Goal: Task Accomplishment & Management: Manage account settings

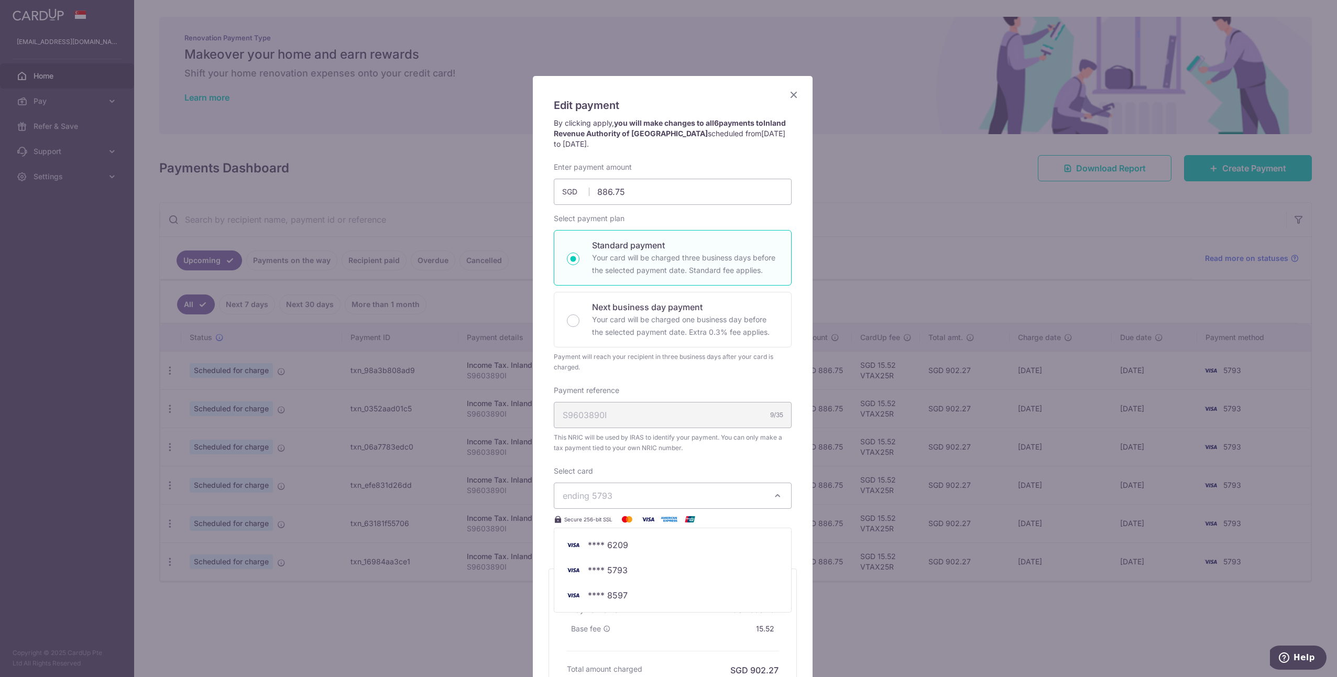
scroll to position [117, 0]
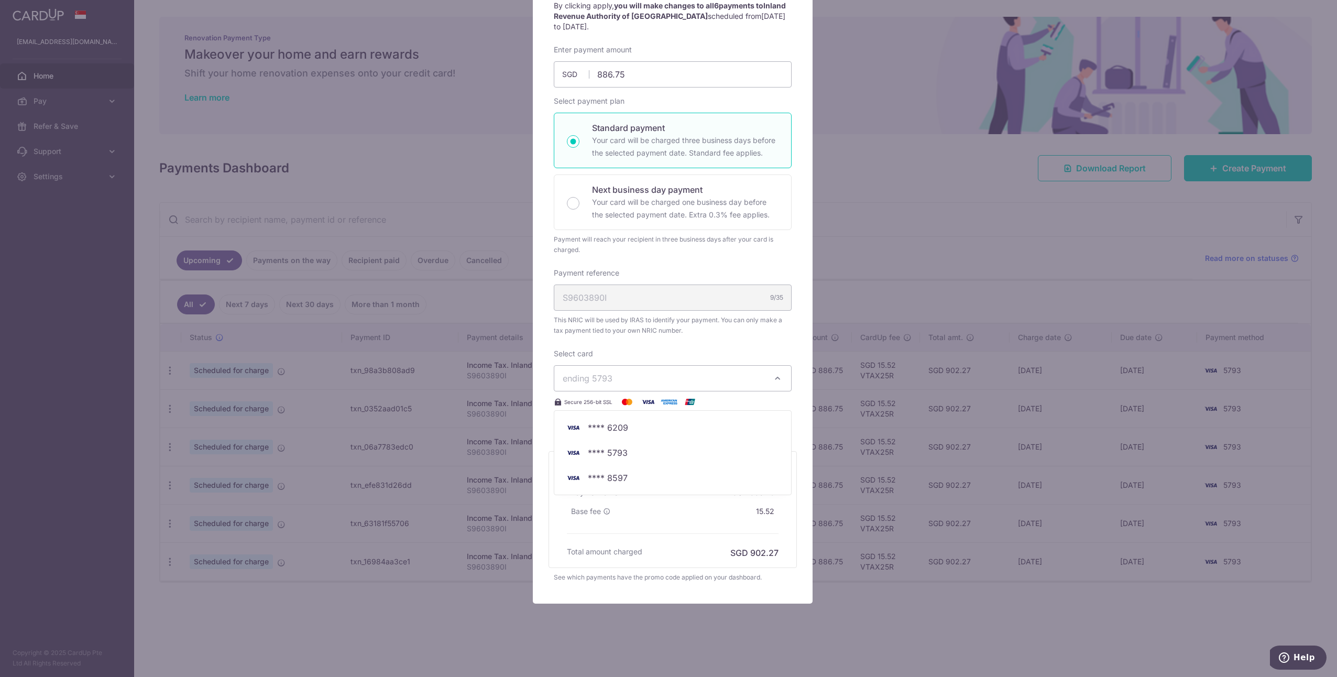
click at [649, 39] on div "By clicking apply, you will make changes to all 6 payments to Inland Revenue Au…" at bounding box center [672, 23] width 248 height 44
click at [682, 375] on span "ending 5793" at bounding box center [663, 378] width 201 height 13
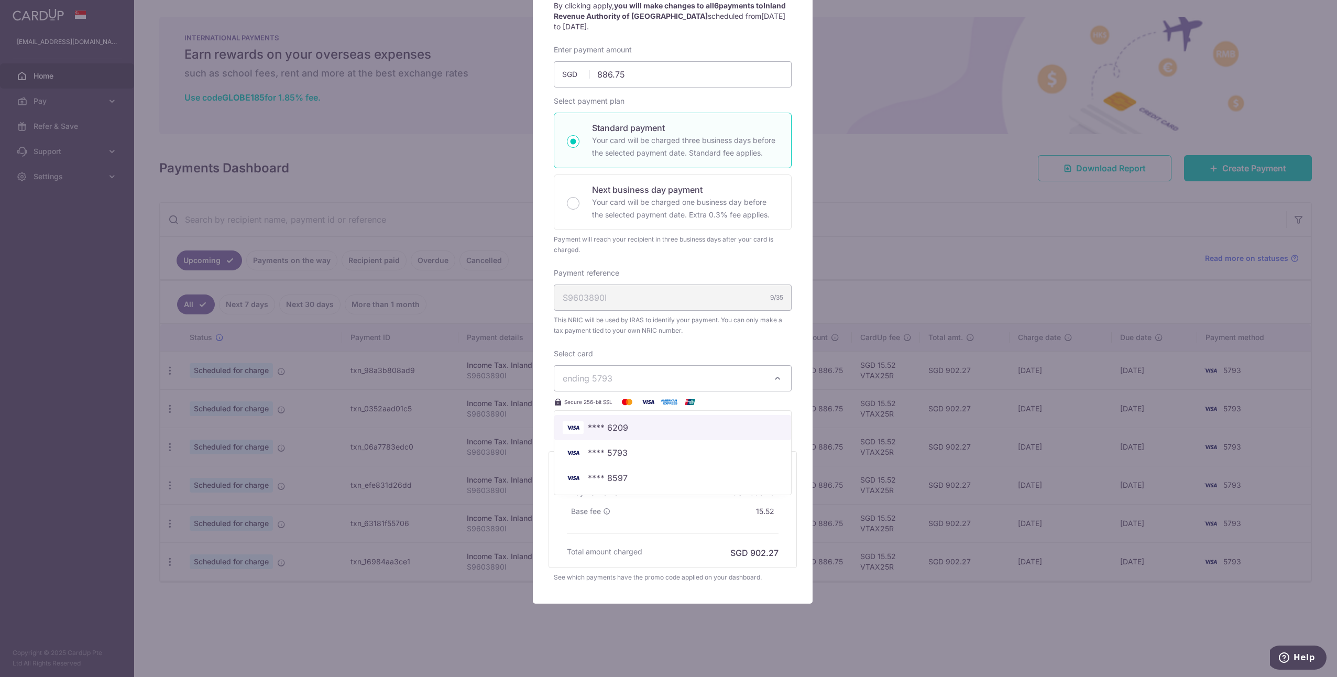
click at [716, 426] on span "**** 6209" at bounding box center [673, 427] width 220 height 13
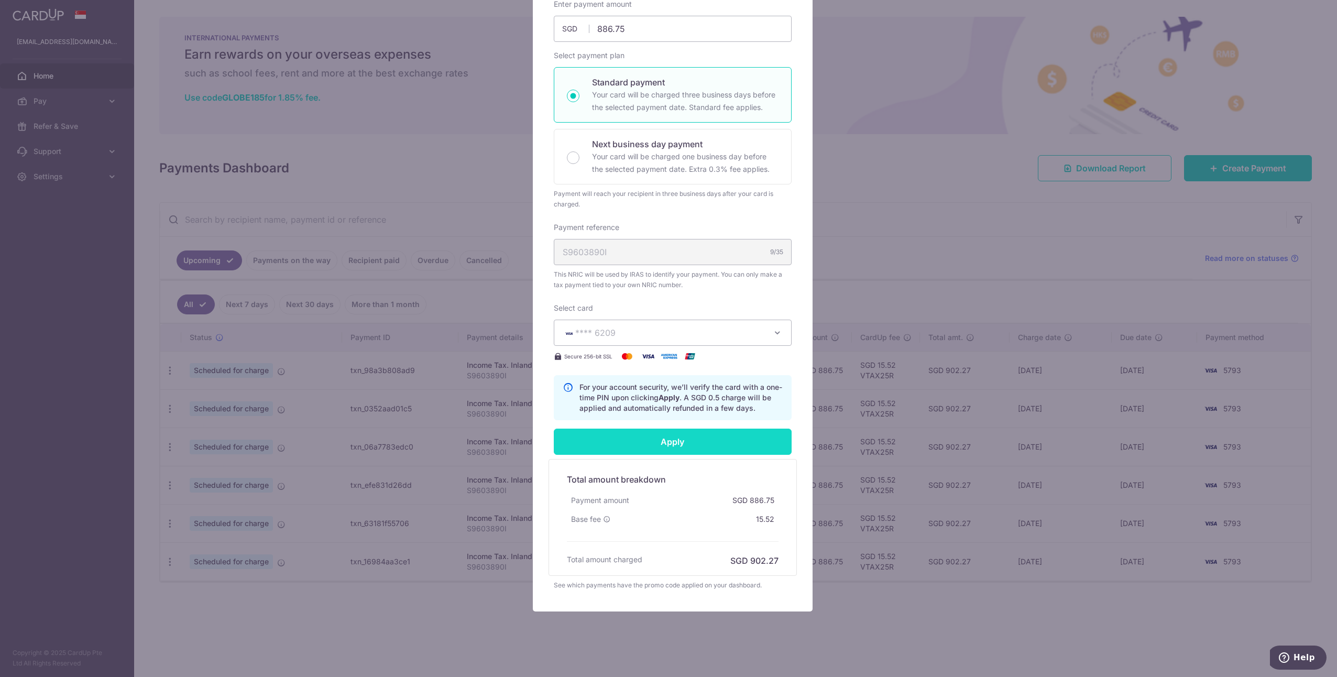
scroll to position [171, 0]
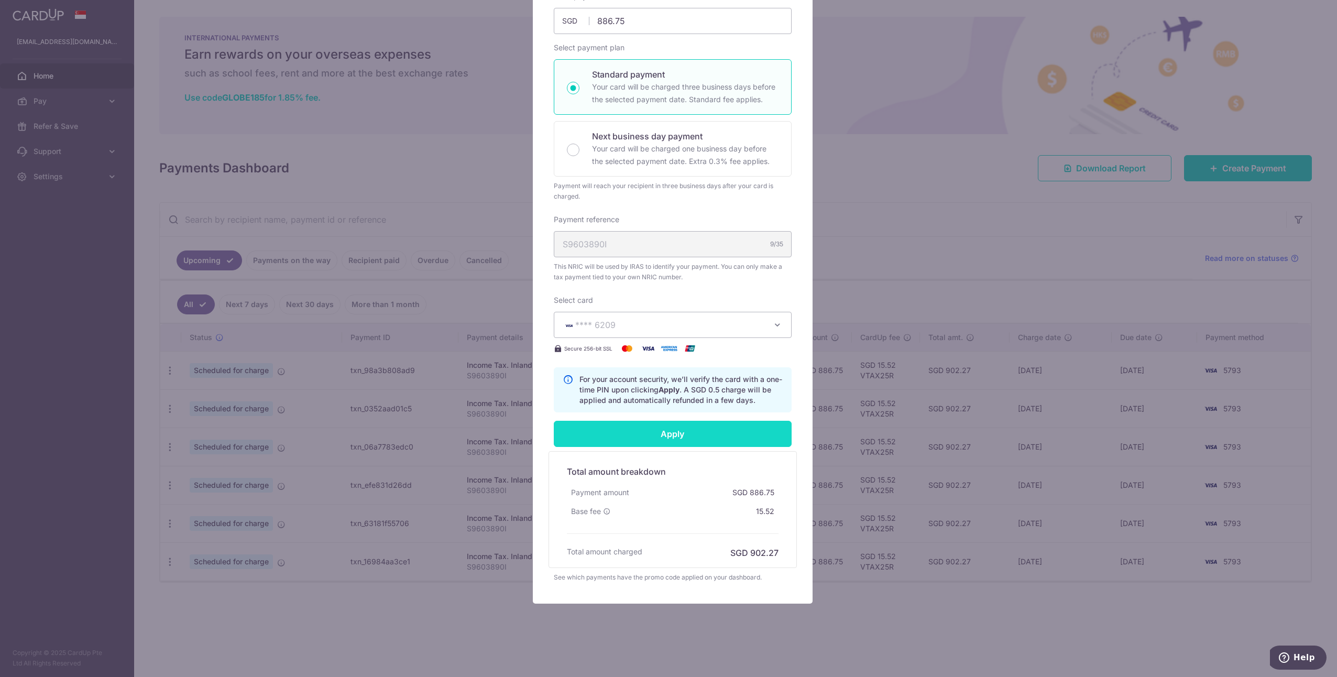
click at [707, 431] on input "Apply" at bounding box center [673, 434] width 238 height 26
click at [717, 434] on input "Apply" at bounding box center [673, 434] width 238 height 26
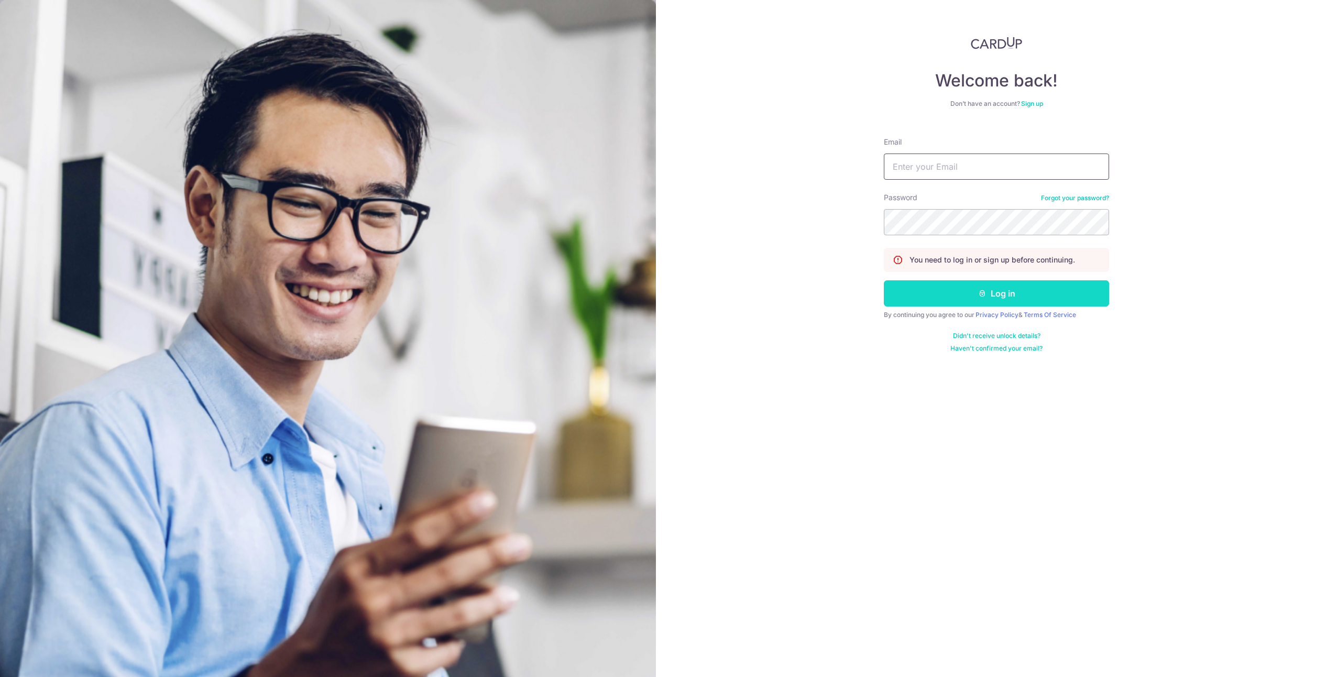
type input "[EMAIL_ADDRESS][DOMAIN_NAME]"
click at [996, 280] on button "Log in" at bounding box center [996, 293] width 225 height 26
click at [1016, 293] on button "Log in" at bounding box center [996, 293] width 225 height 26
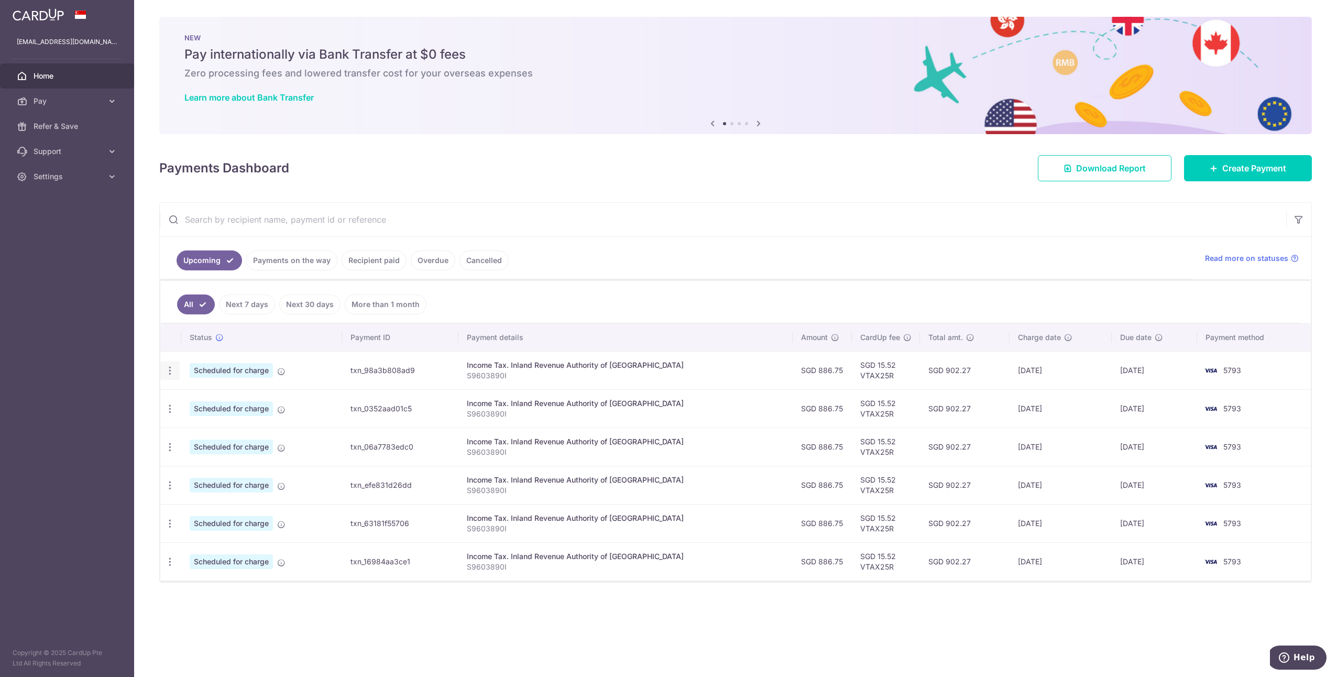
click at [172, 366] on icon "button" at bounding box center [169, 370] width 11 height 11
click at [201, 395] on span "Update payment" at bounding box center [225, 399] width 71 height 13
radio input "true"
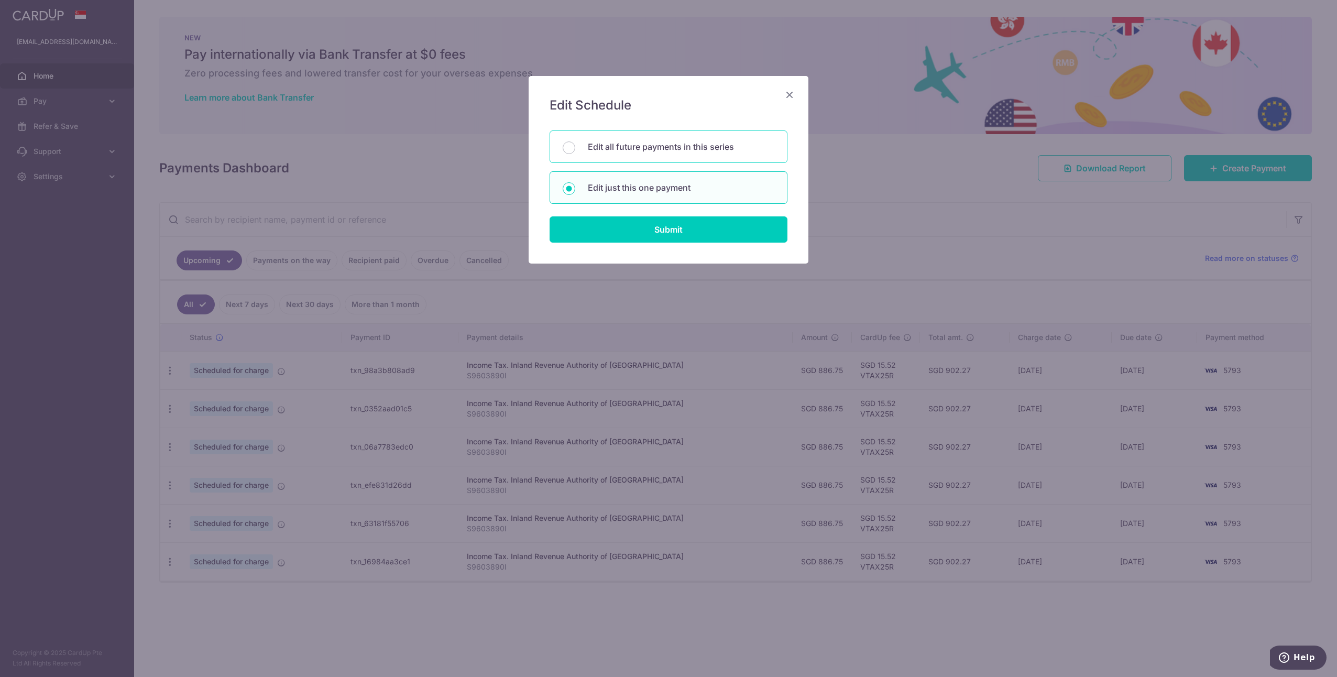
click at [674, 145] on p "Edit all future payments in this series" at bounding box center [681, 146] width 186 height 13
click at [575, 145] on input "Edit all future payments in this series" at bounding box center [569, 147] width 13 height 13
radio input "true"
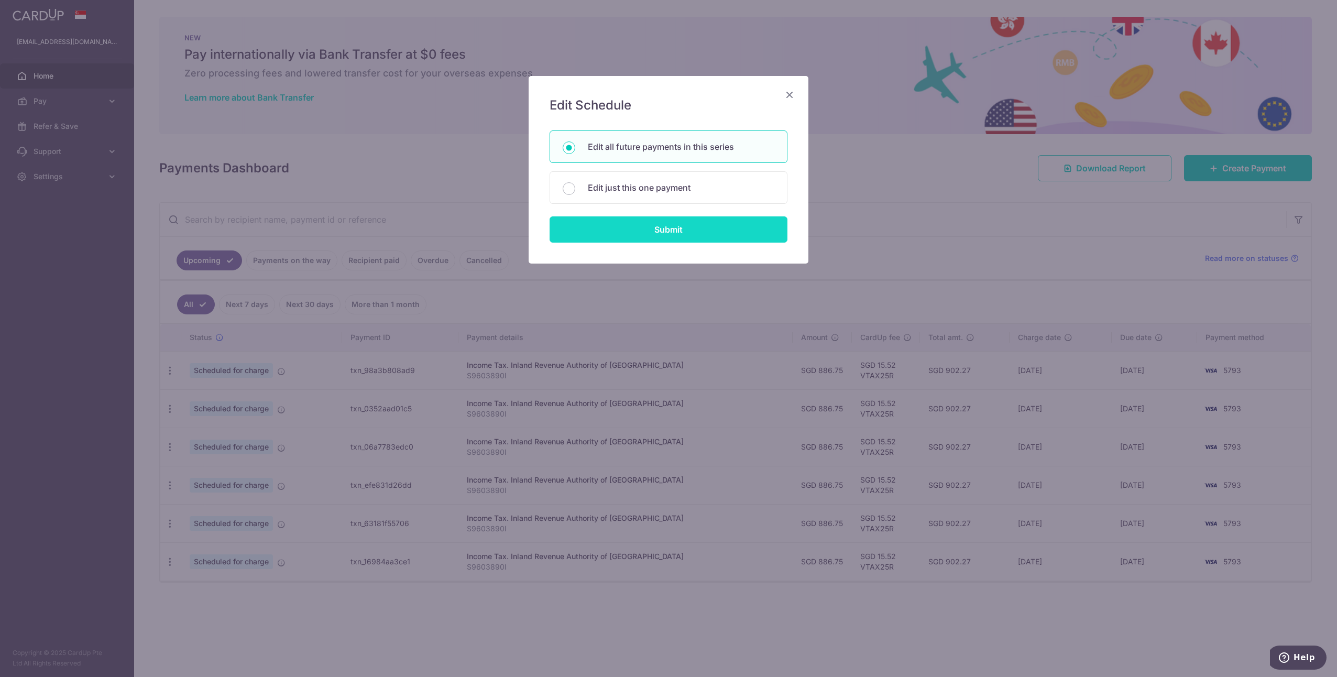
click at [728, 223] on input "Submit" at bounding box center [668, 229] width 238 height 26
radio input "true"
type input "886.75"
type input "S9603890I"
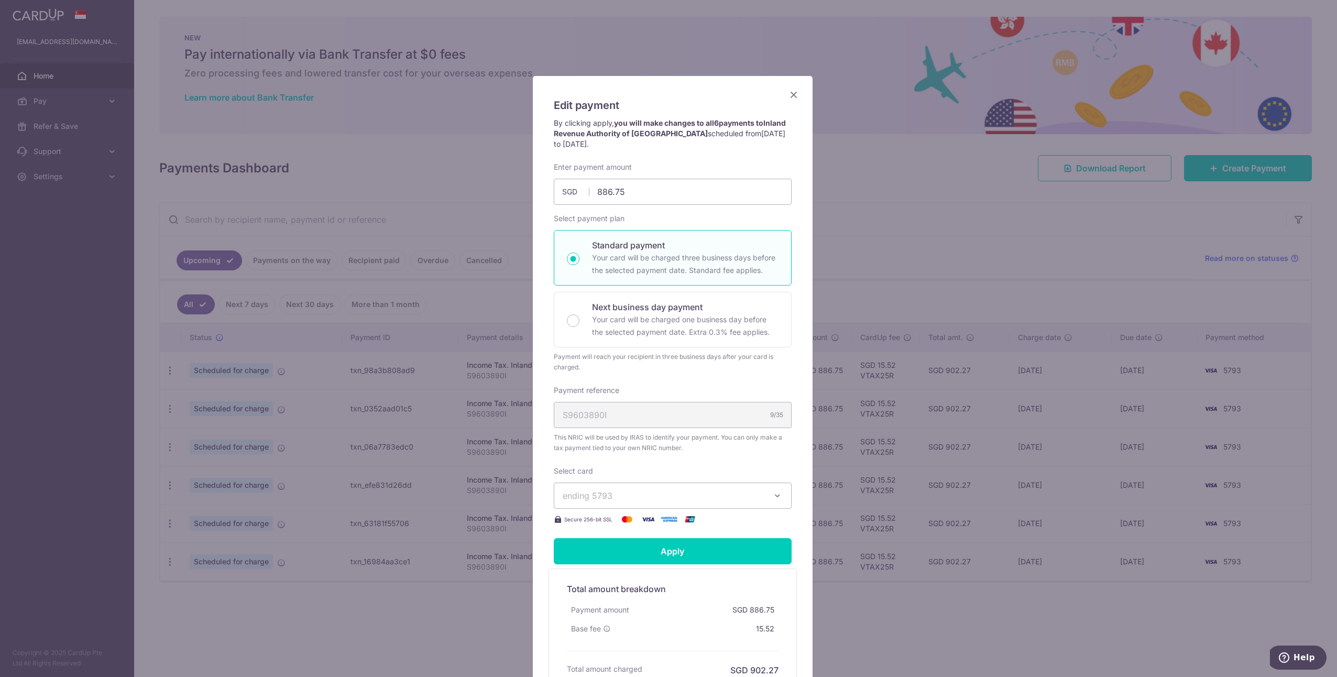
scroll to position [117, 0]
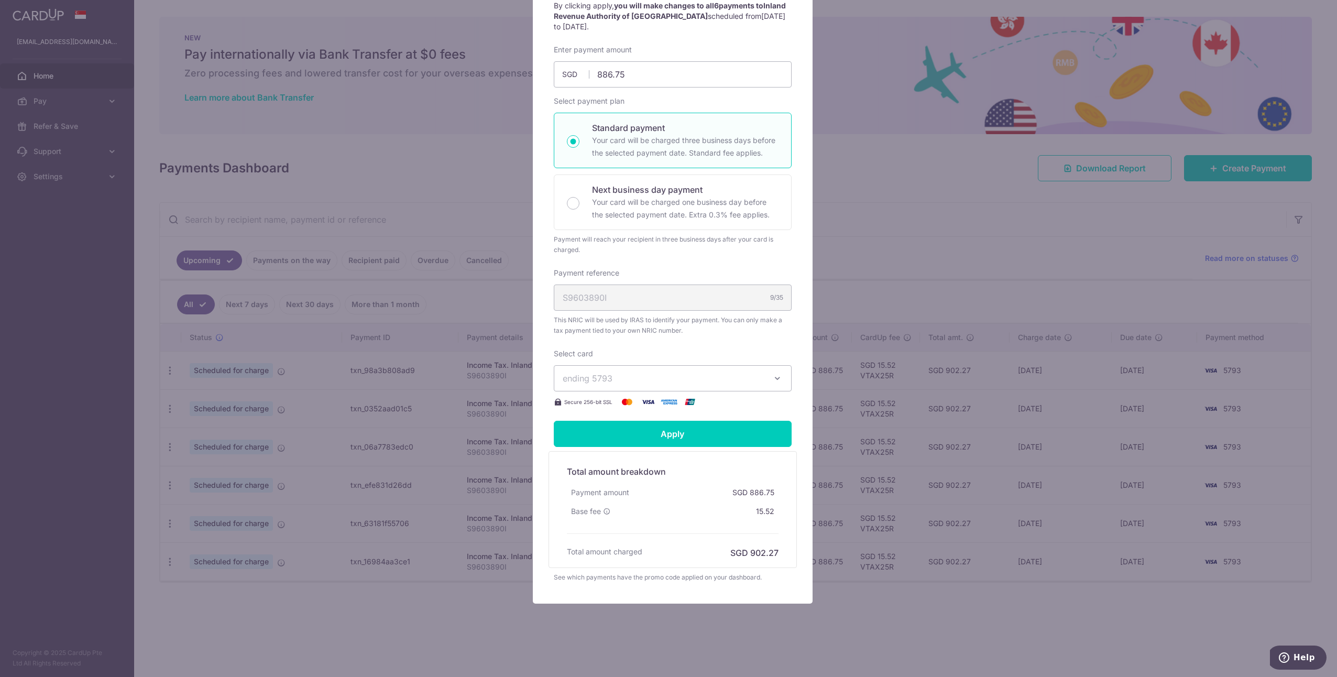
click at [679, 375] on span "ending 5793" at bounding box center [663, 378] width 201 height 13
click at [707, 427] on span "**** 6209" at bounding box center [673, 427] width 220 height 13
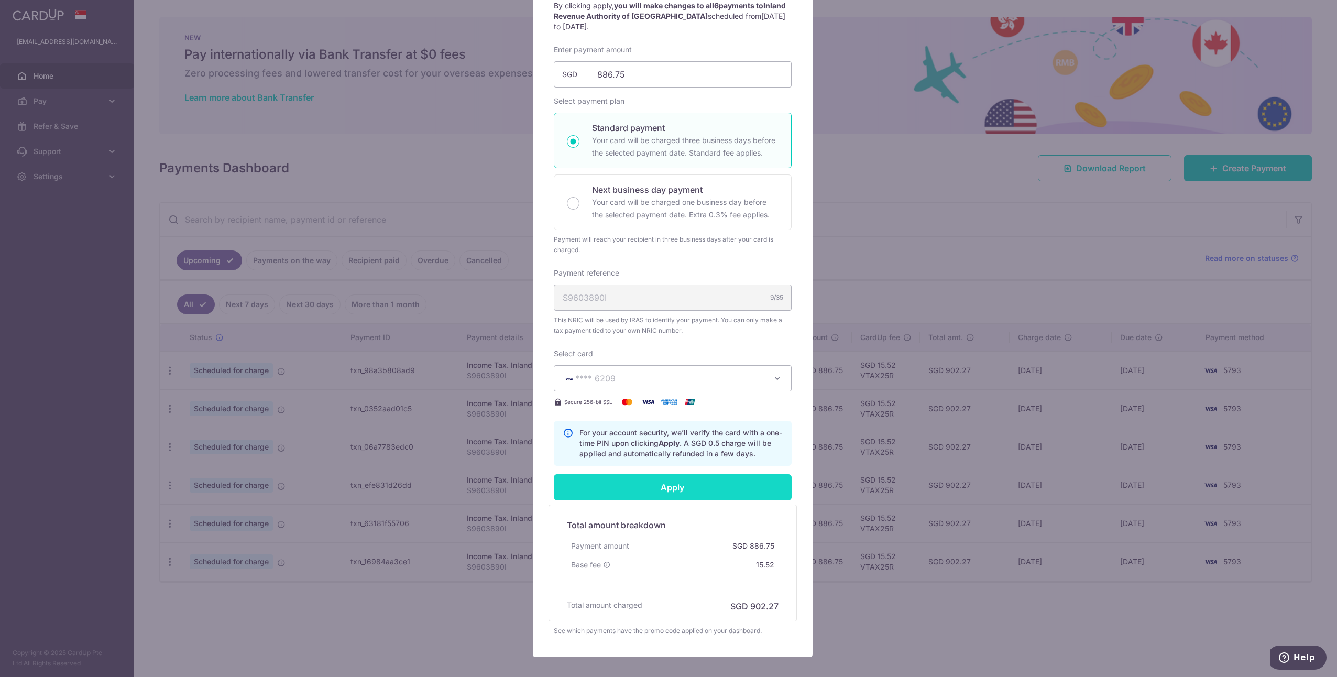
click at [728, 490] on input "Apply" at bounding box center [673, 487] width 238 height 26
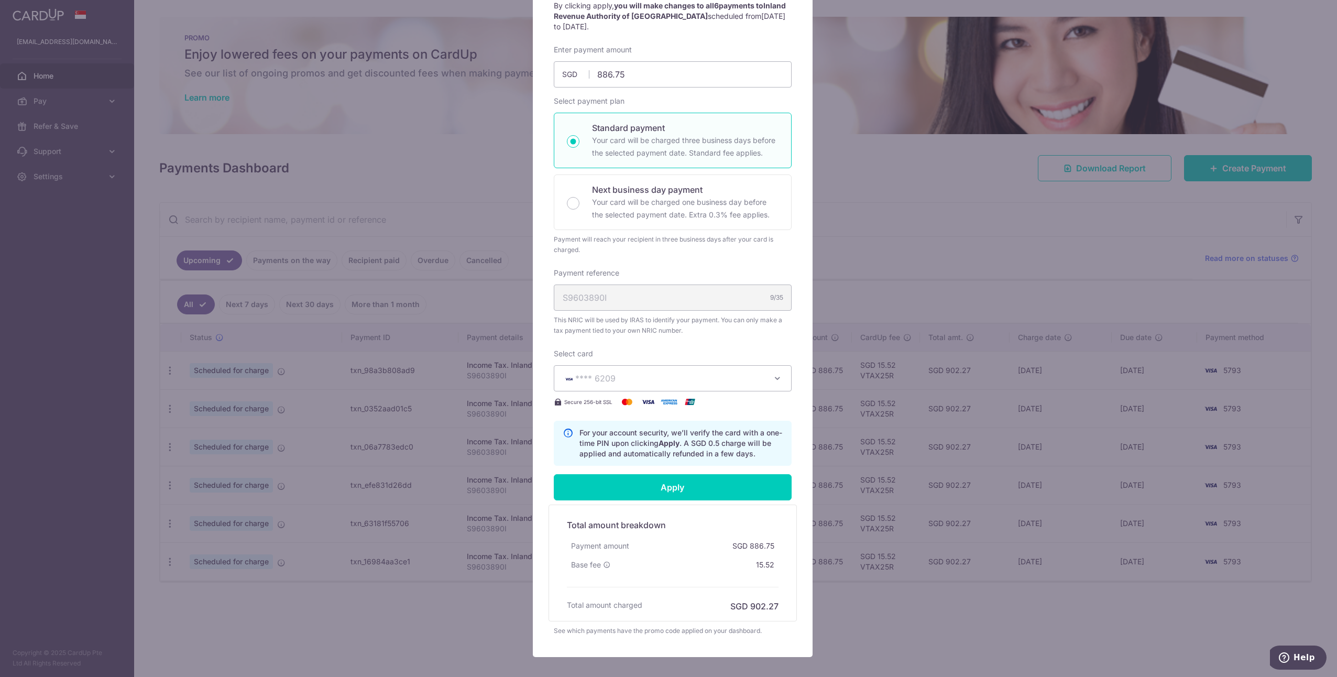
type input "Successfully Applied"
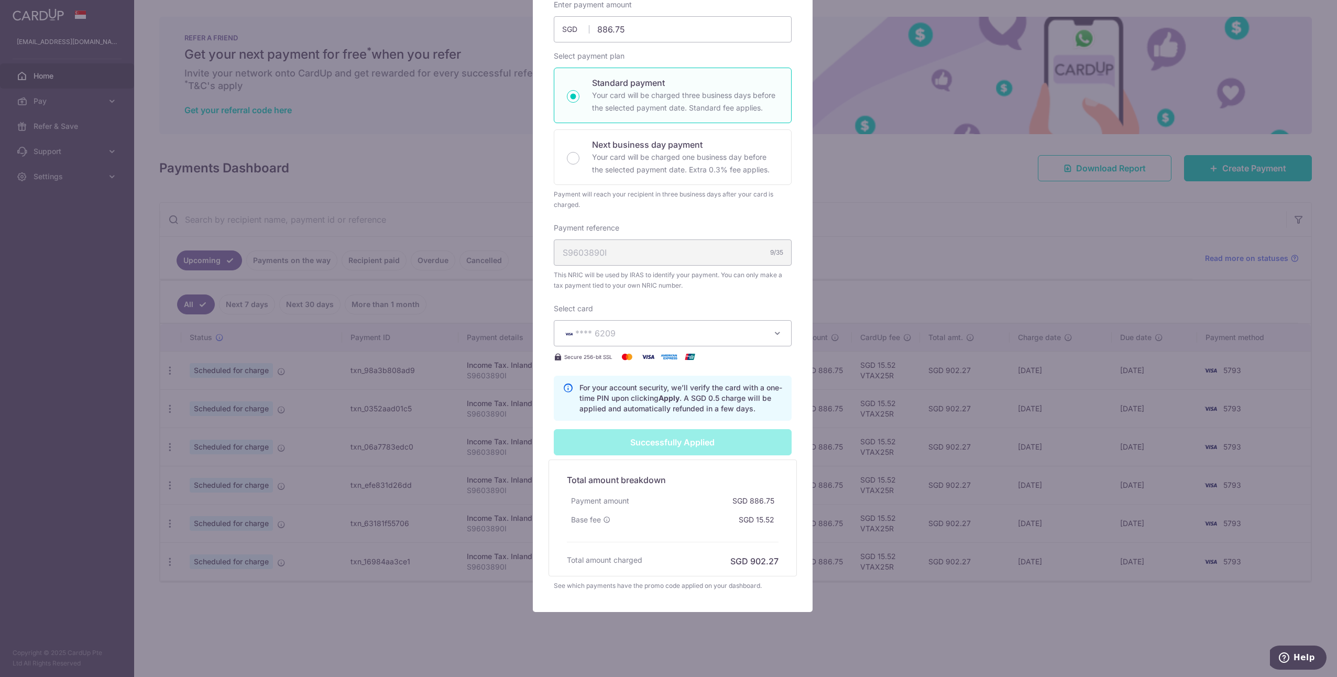
scroll to position [207, 0]
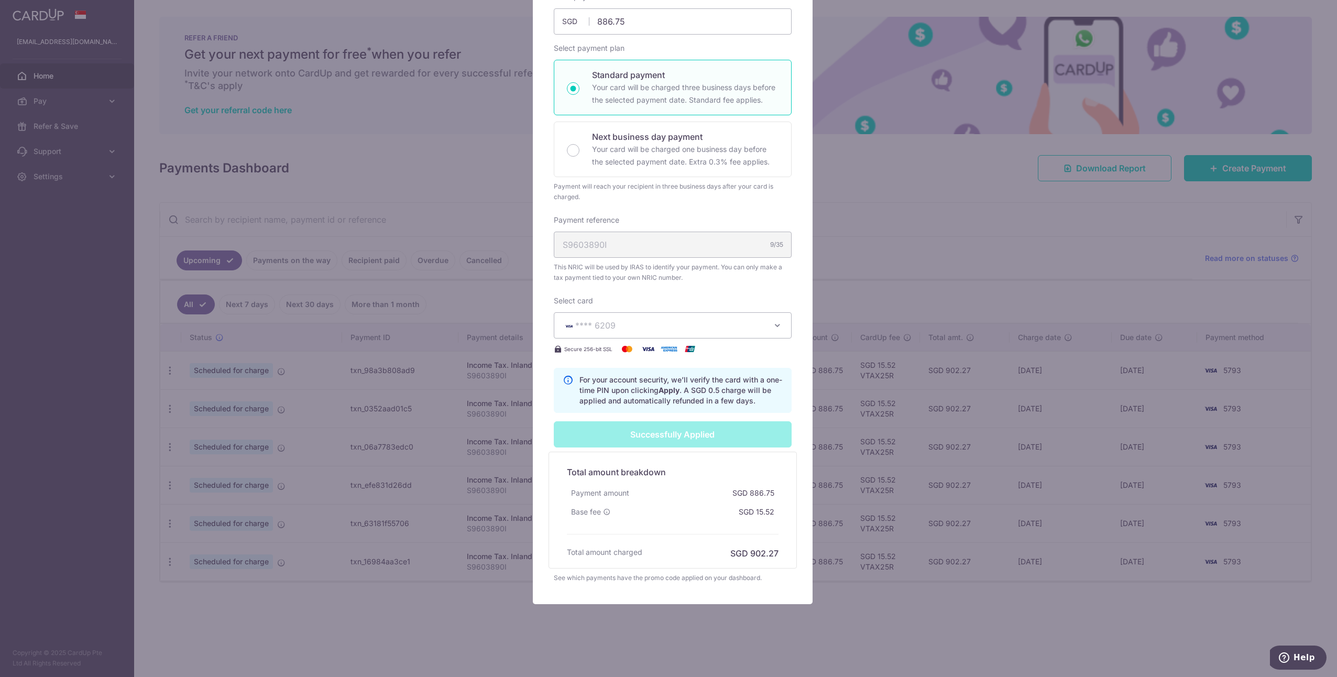
click at [943, 221] on div "Edit payment By clicking apply, you will make changes to all 6 payments to Inla…" at bounding box center [668, 338] width 1337 height 677
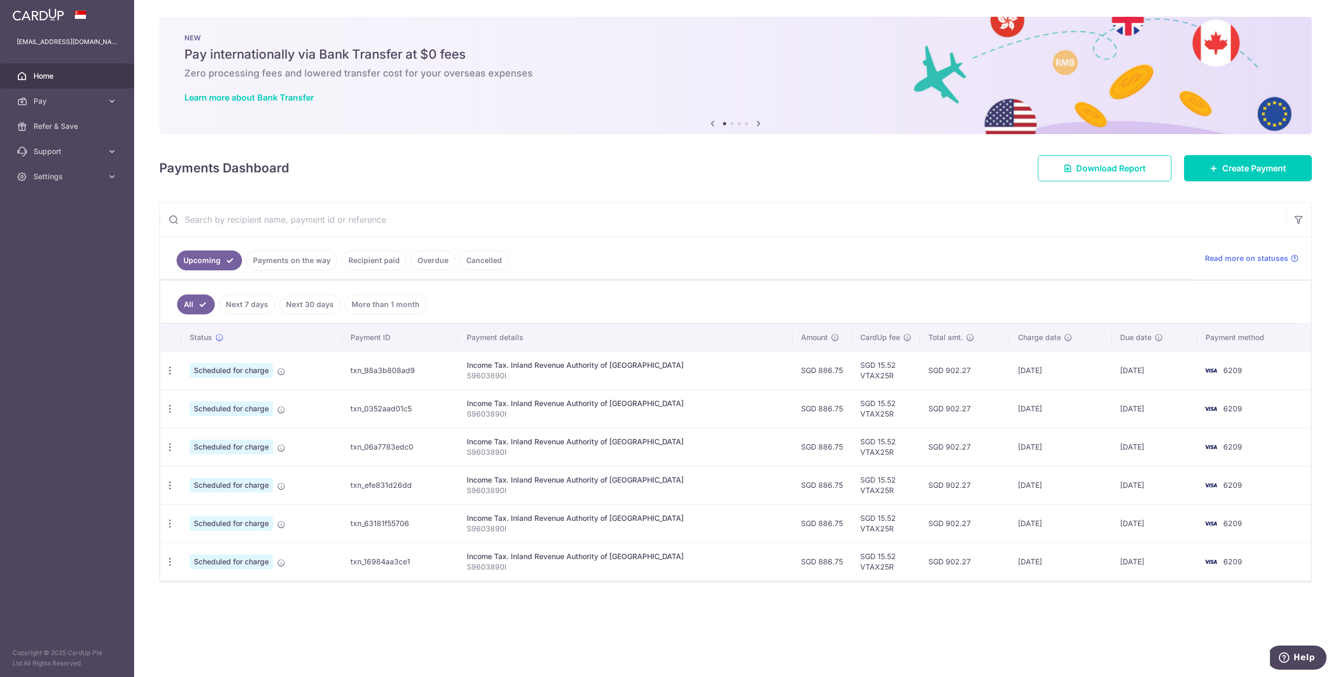
click at [890, 214] on input "text" at bounding box center [723, 220] width 1126 height 34
click at [227, 167] on h4 "Payments Dashboard" at bounding box center [224, 168] width 130 height 19
drag, startPoint x: 227, startPoint y: 167, endPoint x: 243, endPoint y: 171, distance: 16.8
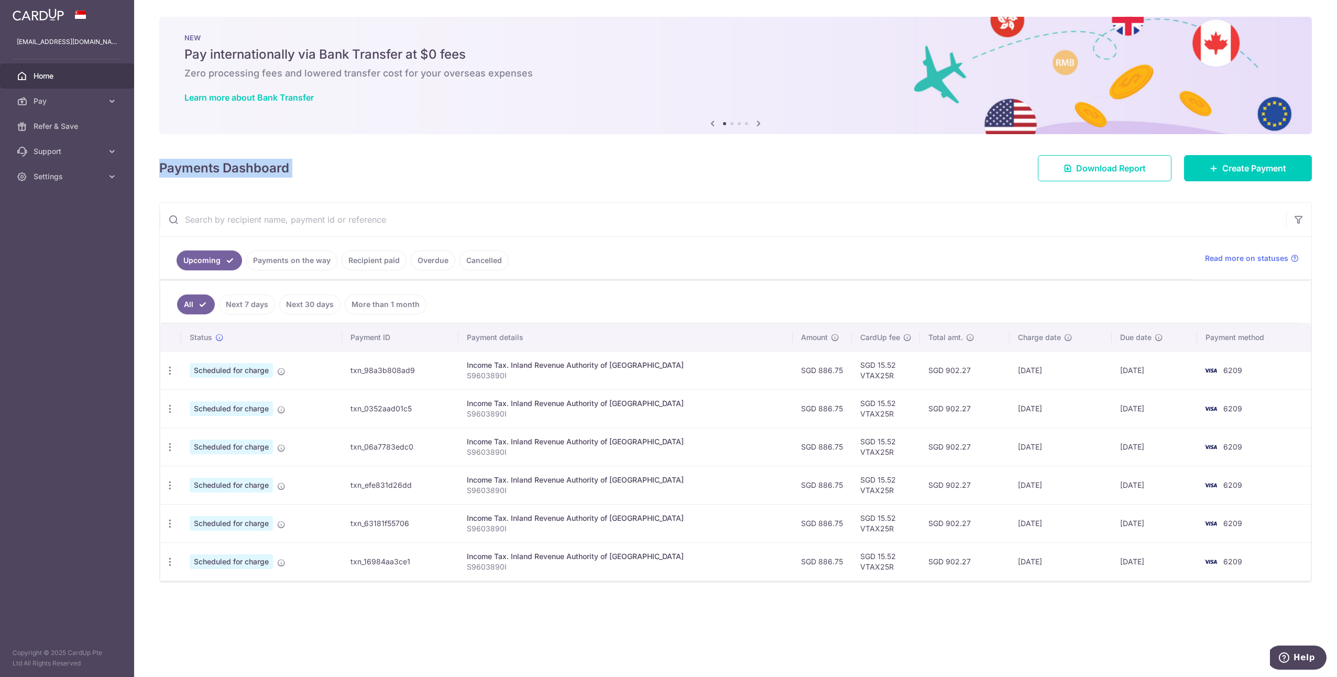
click at [243, 171] on h4 "Payments Dashboard" at bounding box center [224, 168] width 130 height 19
click at [355, 166] on div "Payments Dashboard Download Report Create Payment" at bounding box center [735, 166] width 1152 height 30
drag, startPoint x: 355, startPoint y: 166, endPoint x: 176, endPoint y: 170, distance: 179.2
click at [176, 170] on div "Payments Dashboard Download Report Create Payment" at bounding box center [735, 166] width 1152 height 30
click at [176, 170] on h4 "Payments Dashboard" at bounding box center [224, 168] width 130 height 19
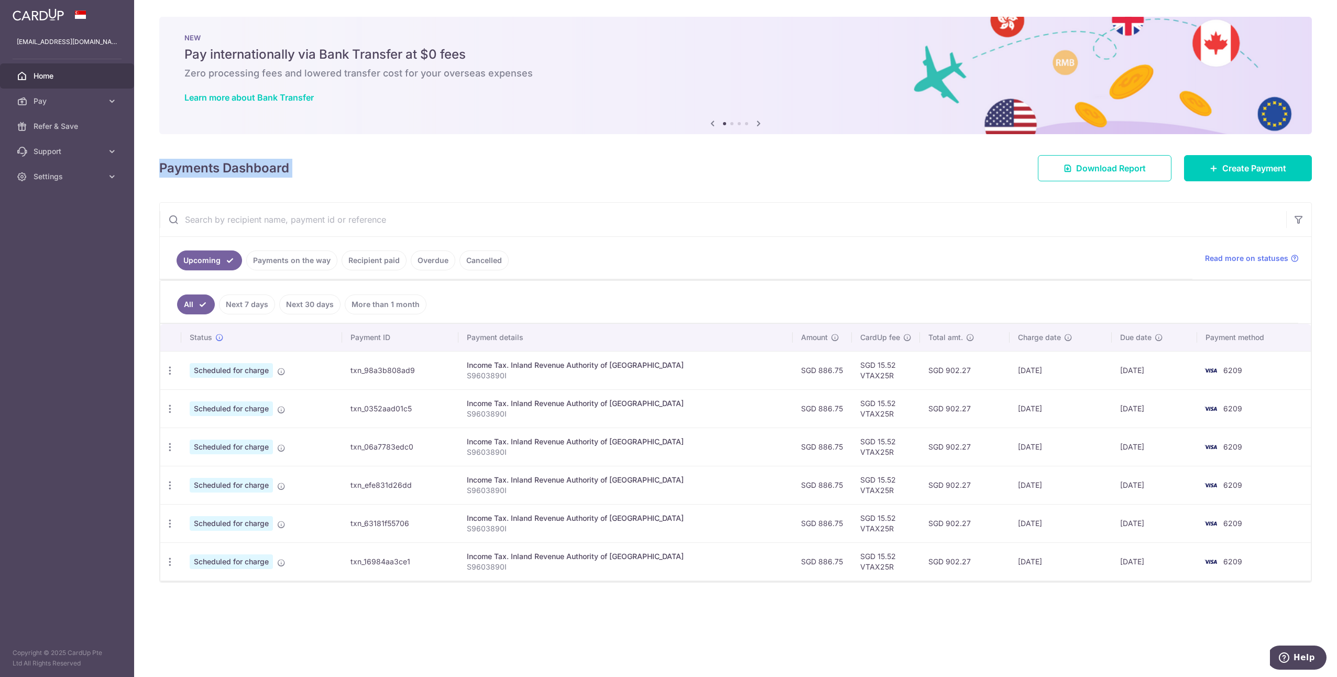
click at [176, 170] on h4 "Payments Dashboard" at bounding box center [224, 168] width 130 height 19
click at [163, 162] on h4 "Payments Dashboard" at bounding box center [224, 168] width 130 height 19
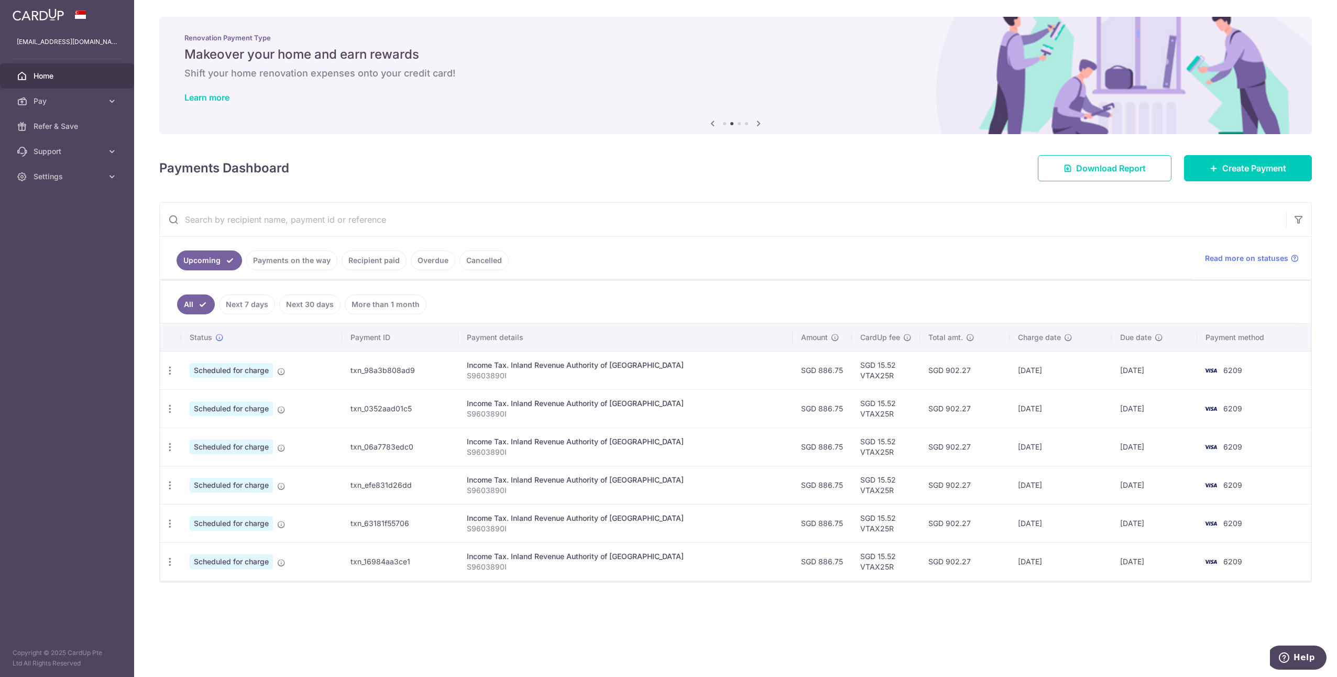
click at [766, 171] on div "Payments Dashboard Download Report Create Payment" at bounding box center [735, 166] width 1152 height 30
click at [219, 169] on h4 "Payments Dashboard" at bounding box center [224, 168] width 130 height 19
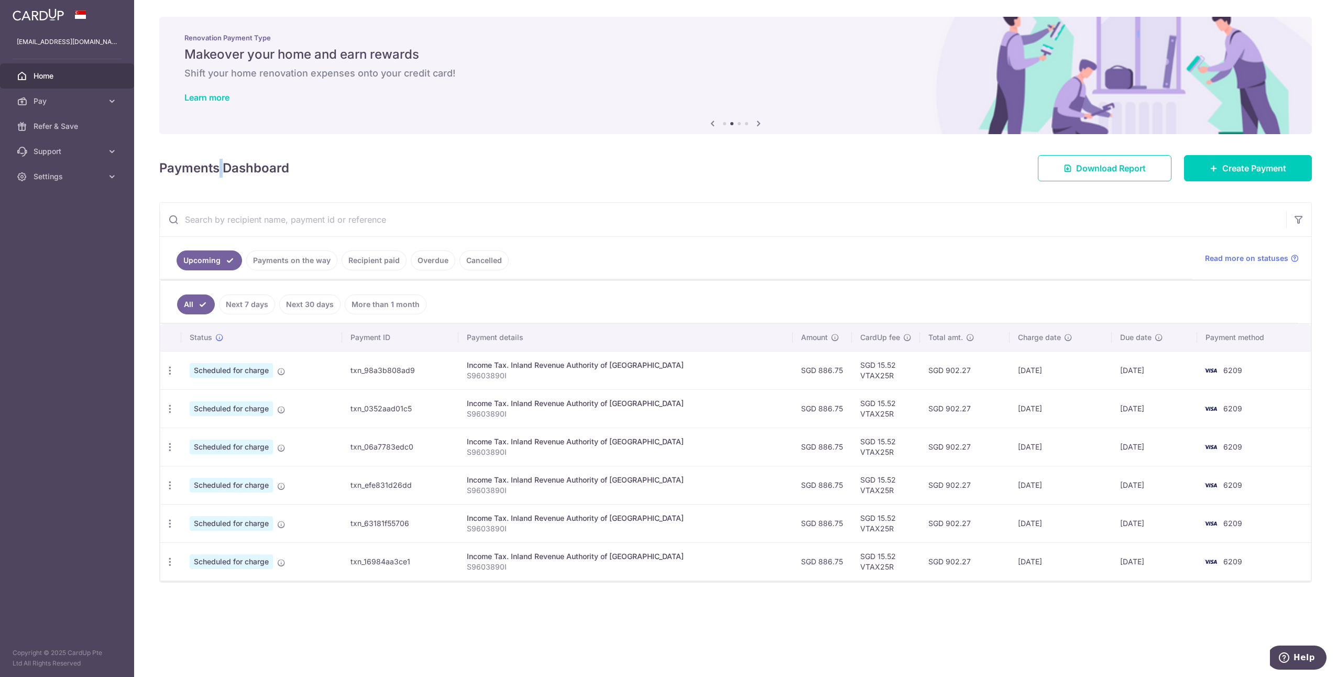
click at [219, 169] on h4 "Payments Dashboard" at bounding box center [224, 168] width 130 height 19
drag, startPoint x: 219, startPoint y: 169, endPoint x: 240, endPoint y: 171, distance: 21.6
click at [240, 171] on h4 "Payments Dashboard" at bounding box center [224, 168] width 130 height 19
click at [225, 167] on h4 "Payments Dashboard" at bounding box center [224, 168] width 130 height 19
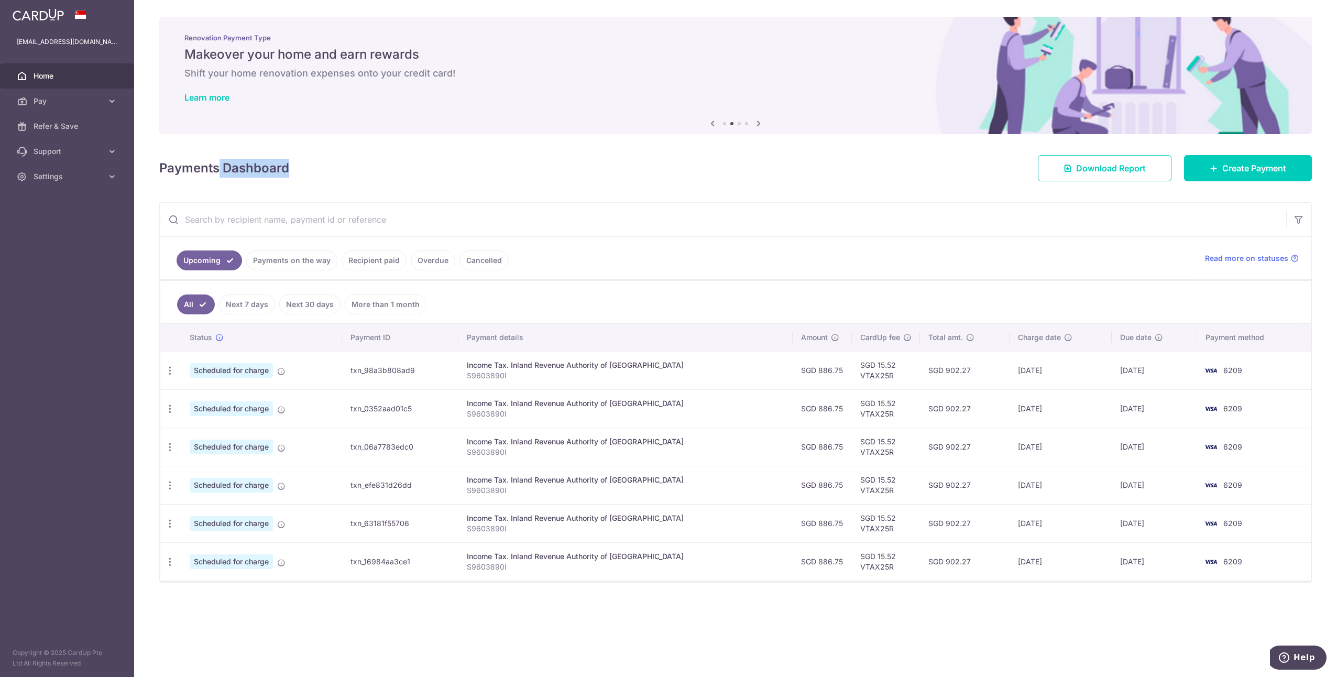
drag, startPoint x: 225, startPoint y: 167, endPoint x: 218, endPoint y: 168, distance: 7.4
click at [218, 168] on h4 "Payments Dashboard" at bounding box center [224, 168] width 130 height 19
